Goal: Transaction & Acquisition: Purchase product/service

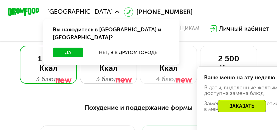
scroll to position [168, 0]
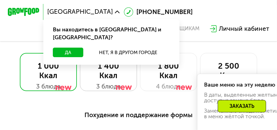
click at [104, 61] on div "1 400 Ккал" at bounding box center [108, 70] width 41 height 19
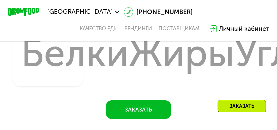
scroll to position [419, 0]
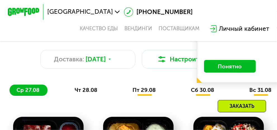
scroll to position [223, 0]
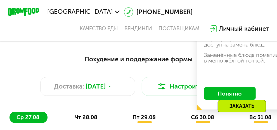
click at [238, 87] on button "Понятно" at bounding box center [230, 93] width 52 height 13
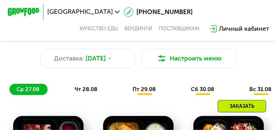
scroll to position [252, 0]
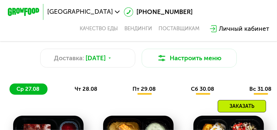
click at [95, 85] on span "чт 28.08" at bounding box center [86, 88] width 23 height 7
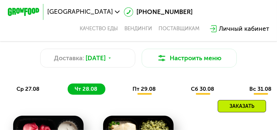
click at [133, 85] on span "пт 29.08" at bounding box center [144, 88] width 23 height 7
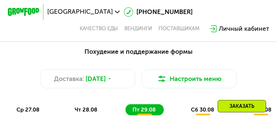
scroll to position [223, 0]
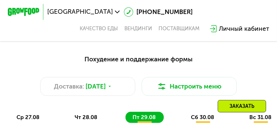
click at [191, 114] on span "сб 30.08" at bounding box center [202, 117] width 23 height 7
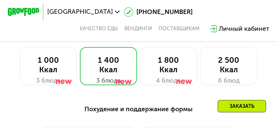
scroll to position [168, 0]
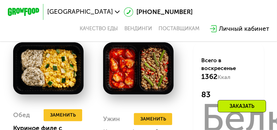
scroll to position [475, 0]
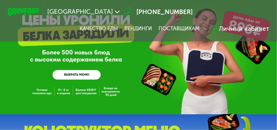
scroll to position [10, 0]
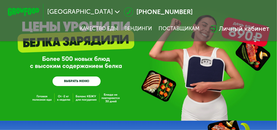
click at [75, 81] on link "ВЫБРАТЬ МЕНЮ" at bounding box center [77, 81] width 48 height 10
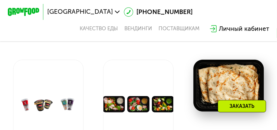
scroll to position [319, 0]
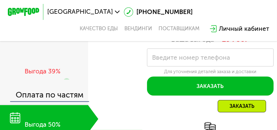
scroll to position [739, 0]
